Goal: Transaction & Acquisition: Purchase product/service

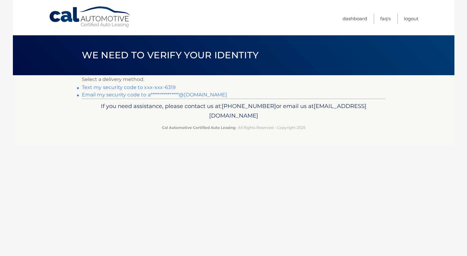
click at [142, 89] on link "Text my security code to xxx-xxx-6319" at bounding box center [129, 87] width 94 height 6
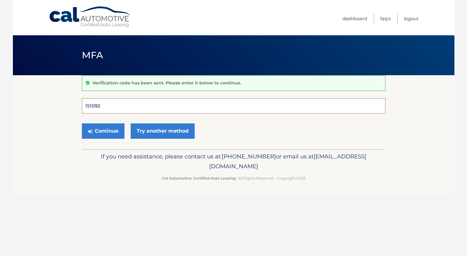
type input "151092"
click at [103, 131] on button "Continue" at bounding box center [103, 130] width 43 height 15
click at [105, 136] on button "Continue" at bounding box center [103, 130] width 43 height 15
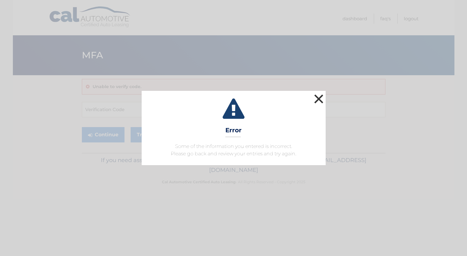
click at [317, 100] on button "×" at bounding box center [319, 99] width 12 height 12
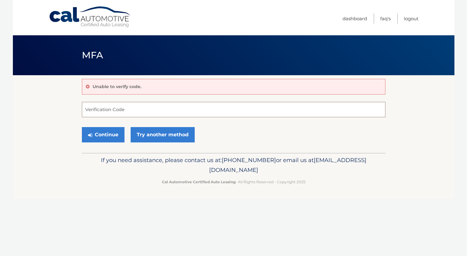
click at [133, 113] on input "Verification Code" at bounding box center [234, 109] width 304 height 15
type input "5"
type input "151092"
click at [117, 134] on button "Continue" at bounding box center [103, 134] width 43 height 15
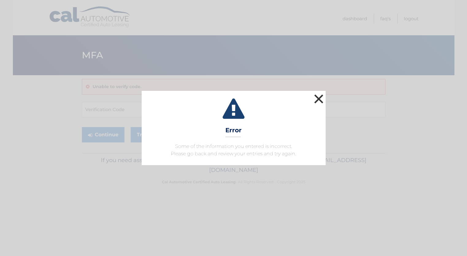
click at [322, 98] on button "×" at bounding box center [319, 99] width 12 height 12
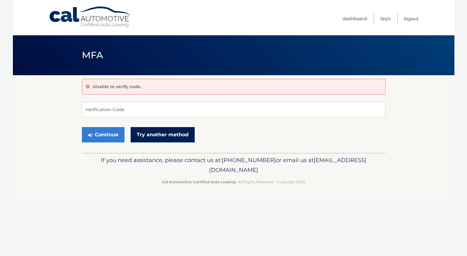
click at [185, 135] on link "Try another method" at bounding box center [163, 134] width 64 height 15
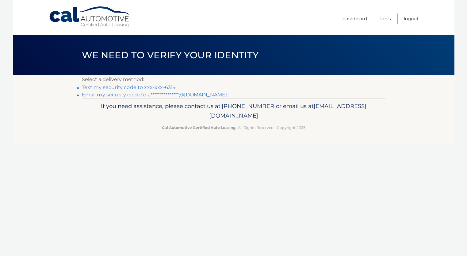
click at [148, 87] on link "Text my security code to xxx-xxx-6319" at bounding box center [129, 87] width 94 height 6
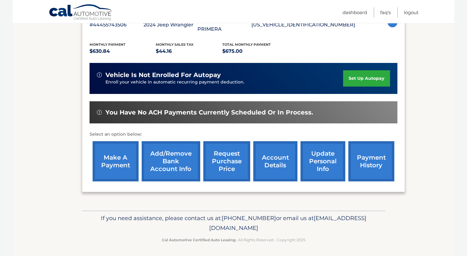
scroll to position [123, 0]
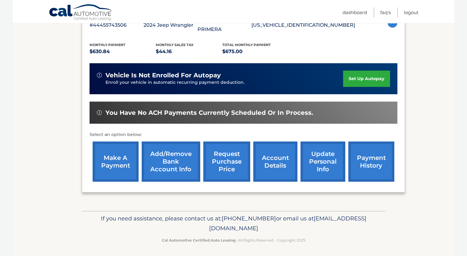
click at [115, 164] on link "make a payment" at bounding box center [116, 161] width 46 height 40
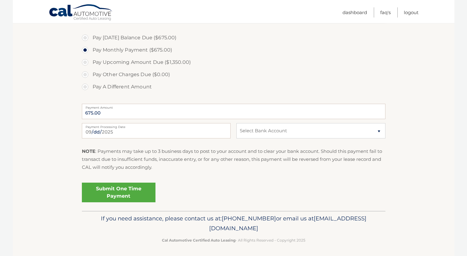
scroll to position [222, 0]
select select "YzU4NDk4OGMtYjQ3Yi00OTI2LTllZmUtZTQyMmI2MWU1MDc2"
click at [129, 191] on link "Submit One Time Payment" at bounding box center [119, 193] width 74 height 20
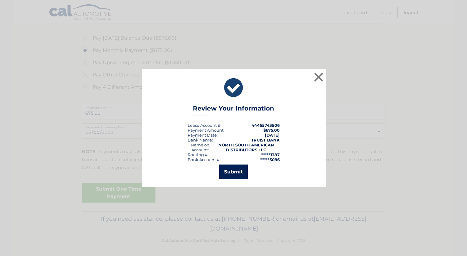
click at [226, 169] on button "Submit" at bounding box center [233, 171] width 29 height 15
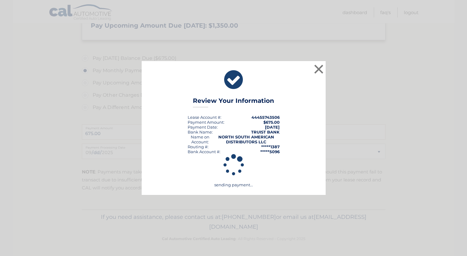
scroll to position [200, 0]
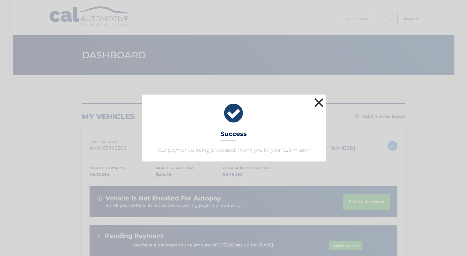
click at [319, 101] on button "×" at bounding box center [319, 102] width 12 height 12
